Goal: Task Accomplishment & Management: Complete application form

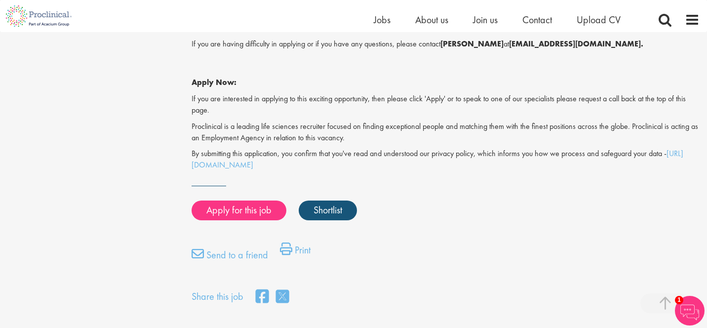
scroll to position [718, 0]
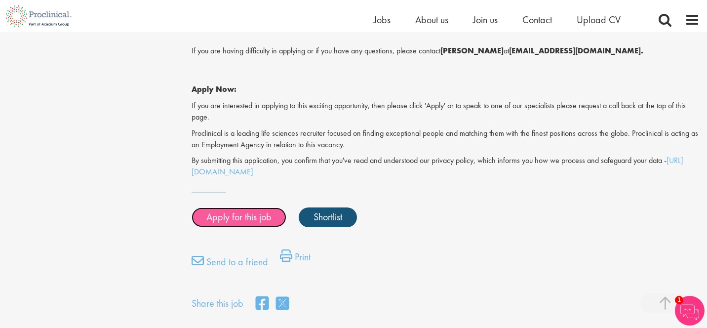
click at [254, 213] on link "Apply for this job" at bounding box center [239, 217] width 95 height 20
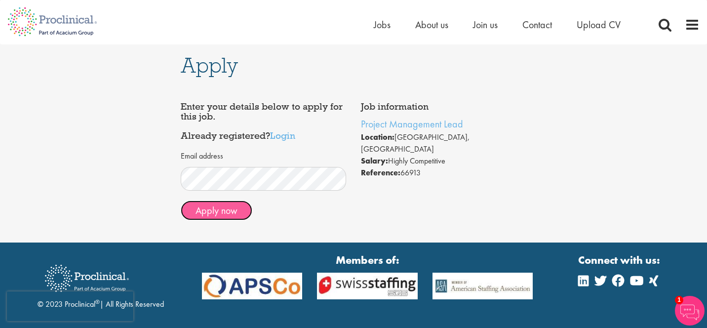
click at [214, 212] on button "Apply now" at bounding box center [217, 211] width 72 height 20
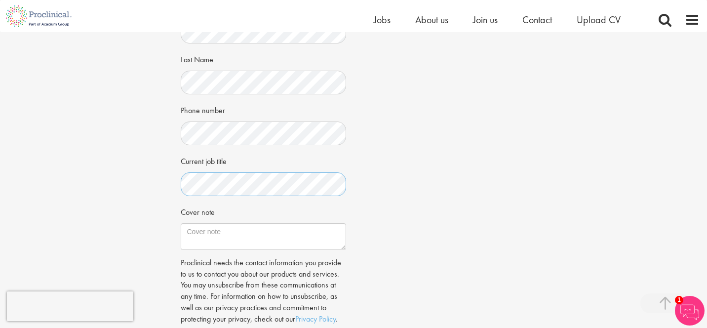
scroll to position [208, 0]
click at [283, 228] on textarea "Cover note" at bounding box center [264, 235] width 166 height 27
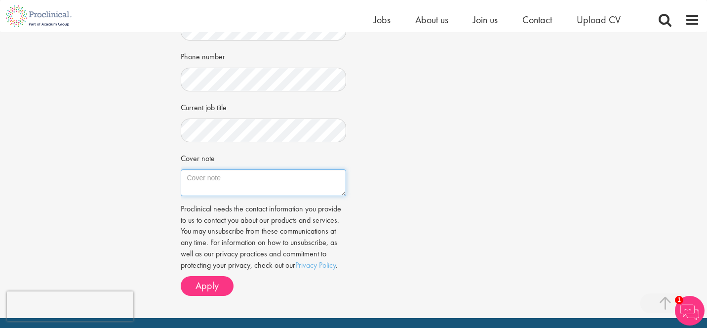
scroll to position [262, 0]
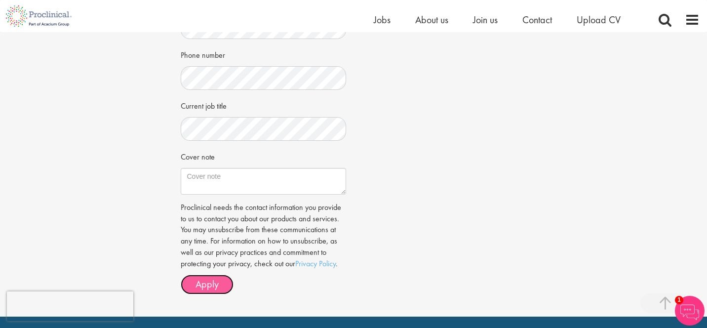
click at [209, 284] on span "Apply" at bounding box center [207, 284] width 23 height 13
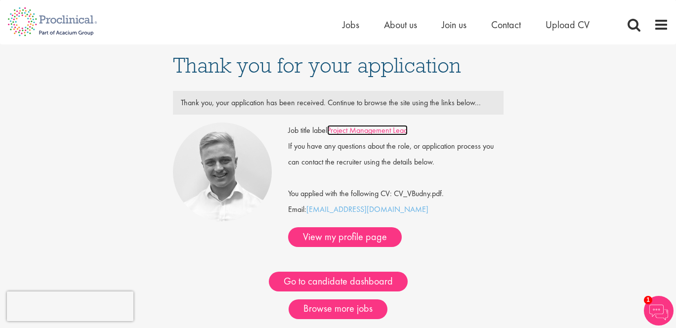
click at [364, 131] on link "Project Management Lead" at bounding box center [367, 130] width 81 height 10
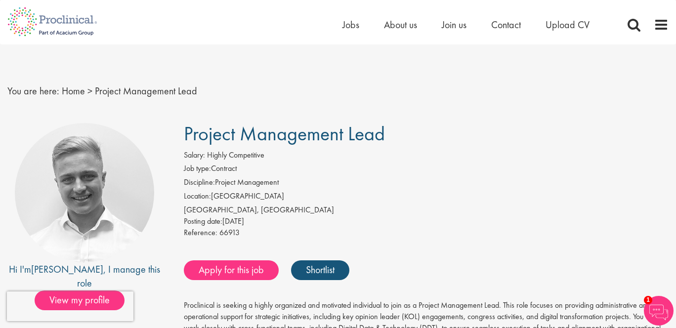
drag, startPoint x: 187, startPoint y: 134, endPoint x: 397, endPoint y: 133, distance: 209.9
click at [397, 133] on h1 "Project Management Lead" at bounding box center [426, 134] width 485 height 22
copy span "Project Management Lead"
